Goal: Check status

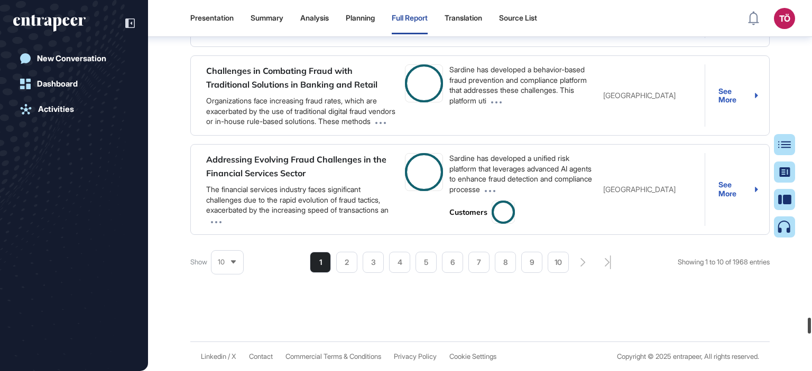
scroll to position [24587, 0]
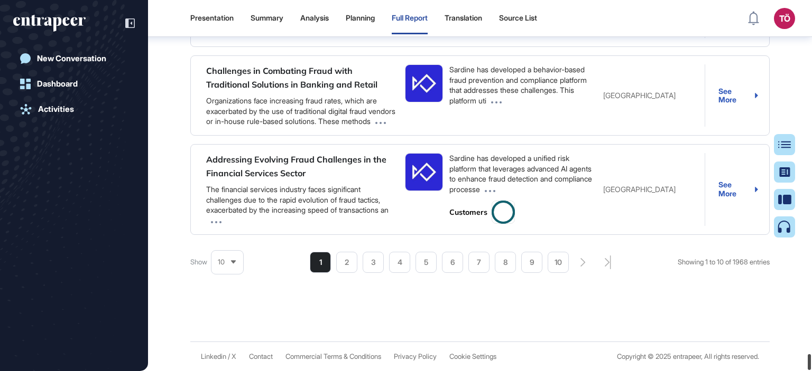
drag, startPoint x: 810, startPoint y: 10, endPoint x: 781, endPoint y: 392, distance: 383.1
click at [781, 371] on html "Presentation Summary Analysis Planning Full Report Translation Source List TÖ A…" at bounding box center [406, 185] width 812 height 371
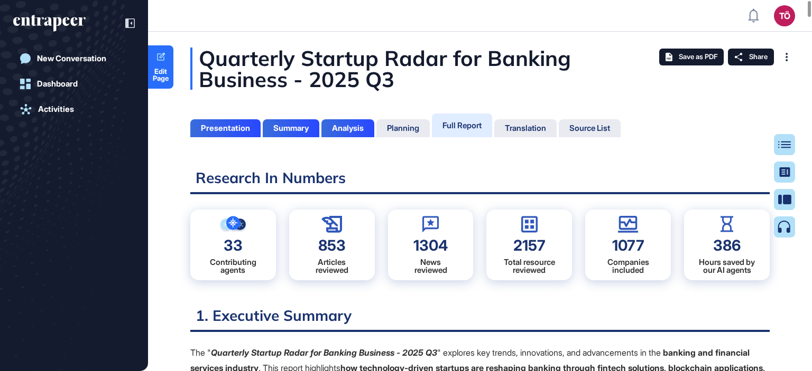
scroll to position [319, 3]
